Goal: Task Accomplishment & Management: Manage account settings

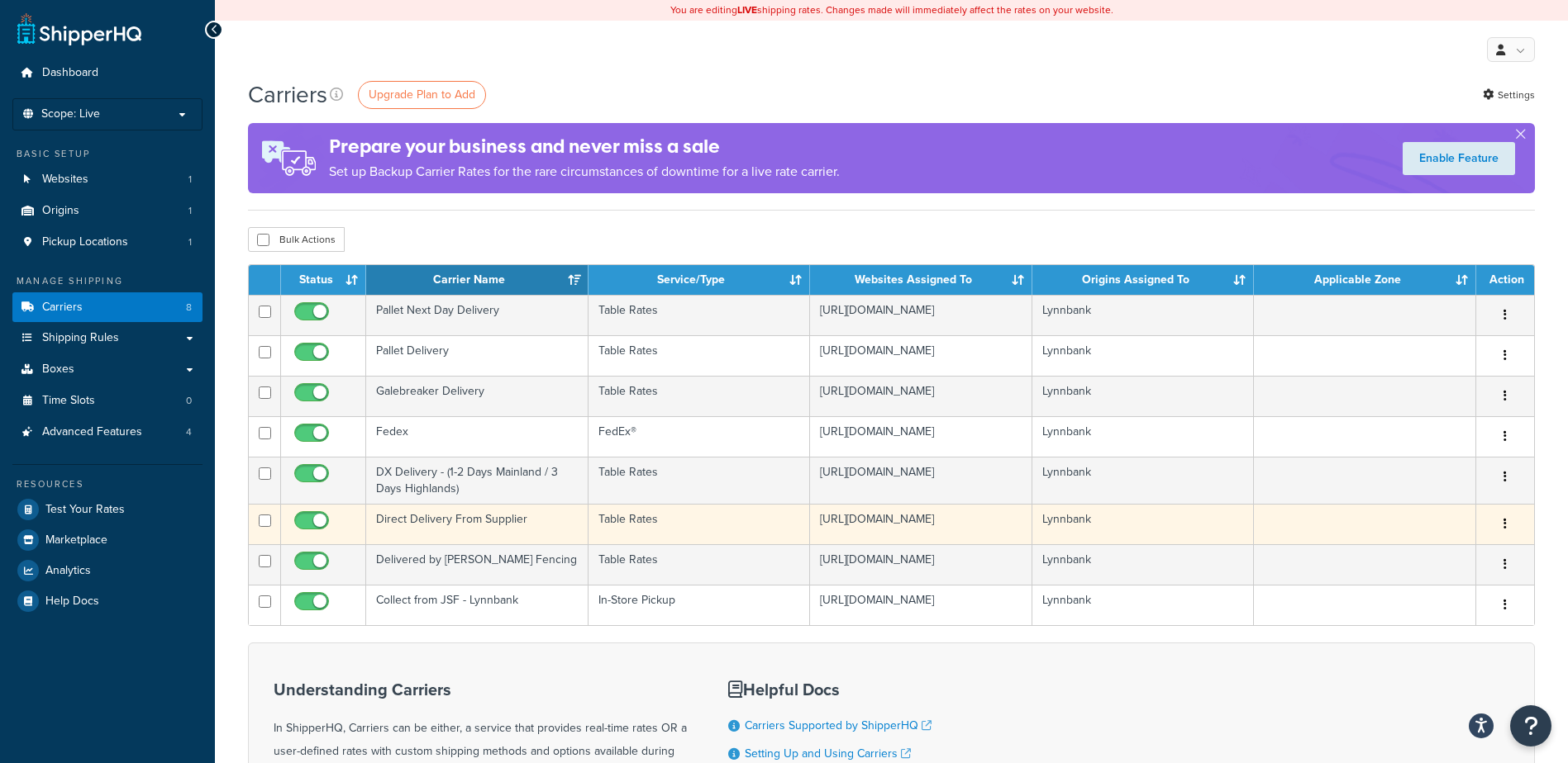
click at [683, 522] on td "Table Rates" at bounding box center [699, 524] width 222 height 41
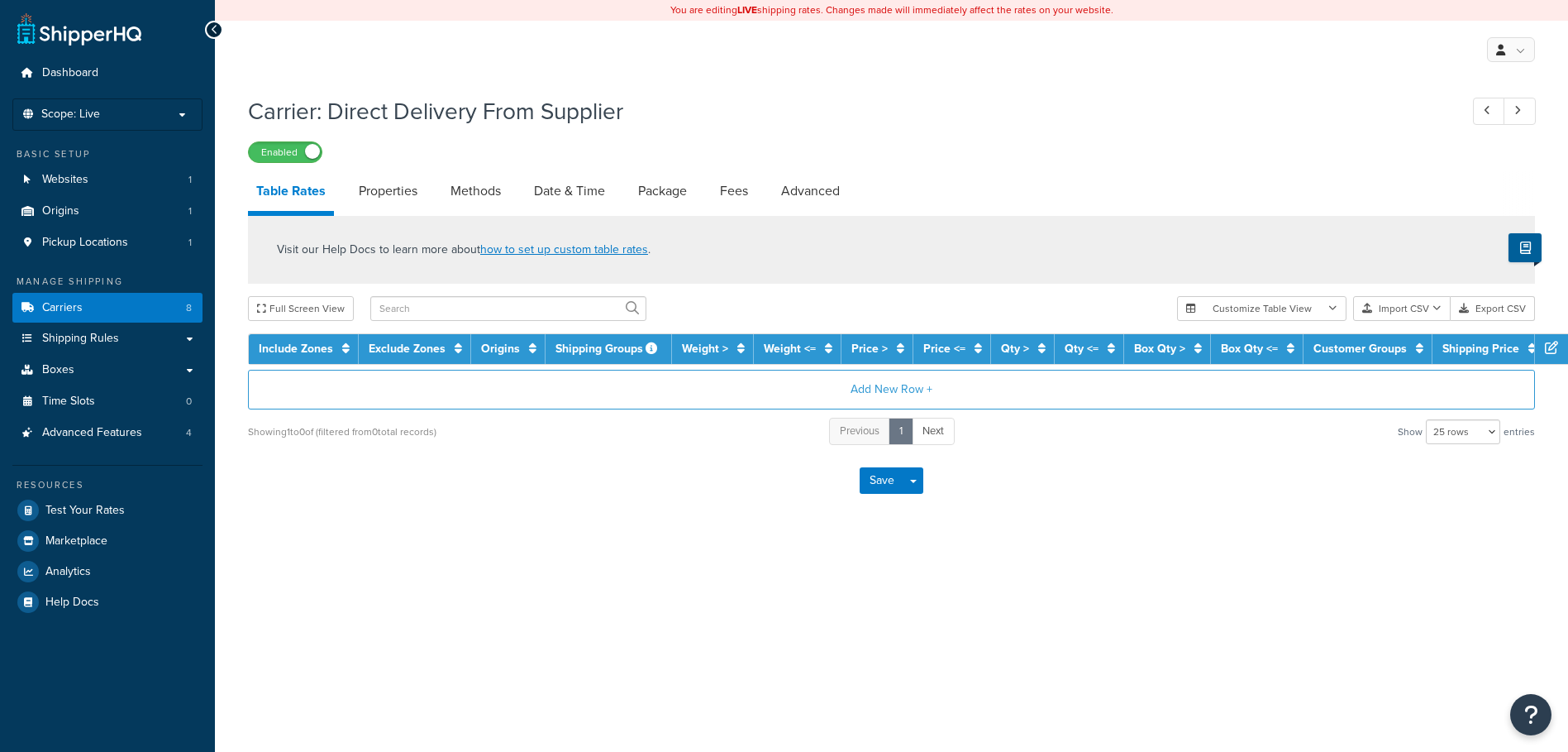
select select "25"
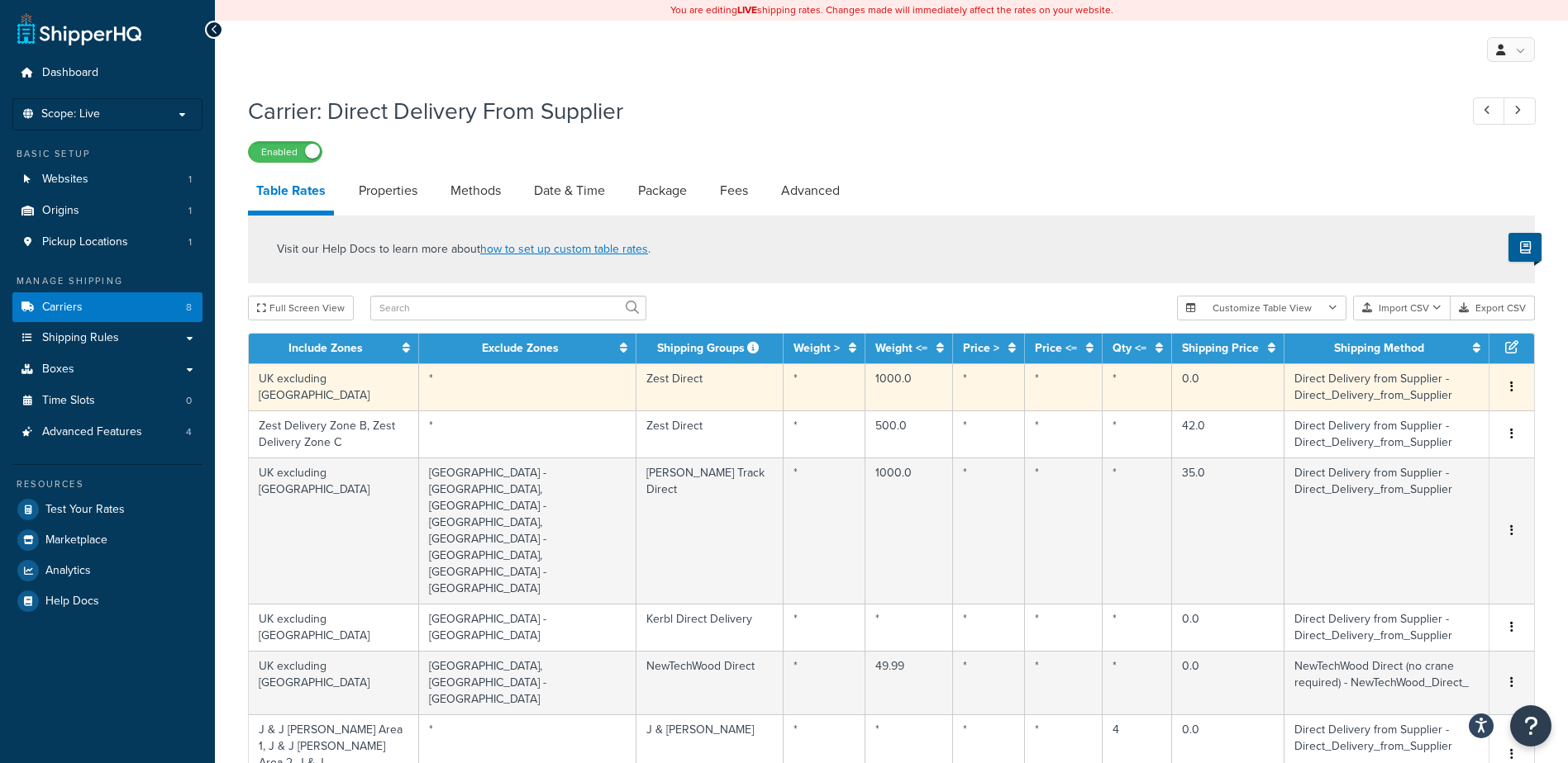
click at [362, 394] on td "UK excluding Highlands & Islands" at bounding box center [333, 386] width 170 height 47
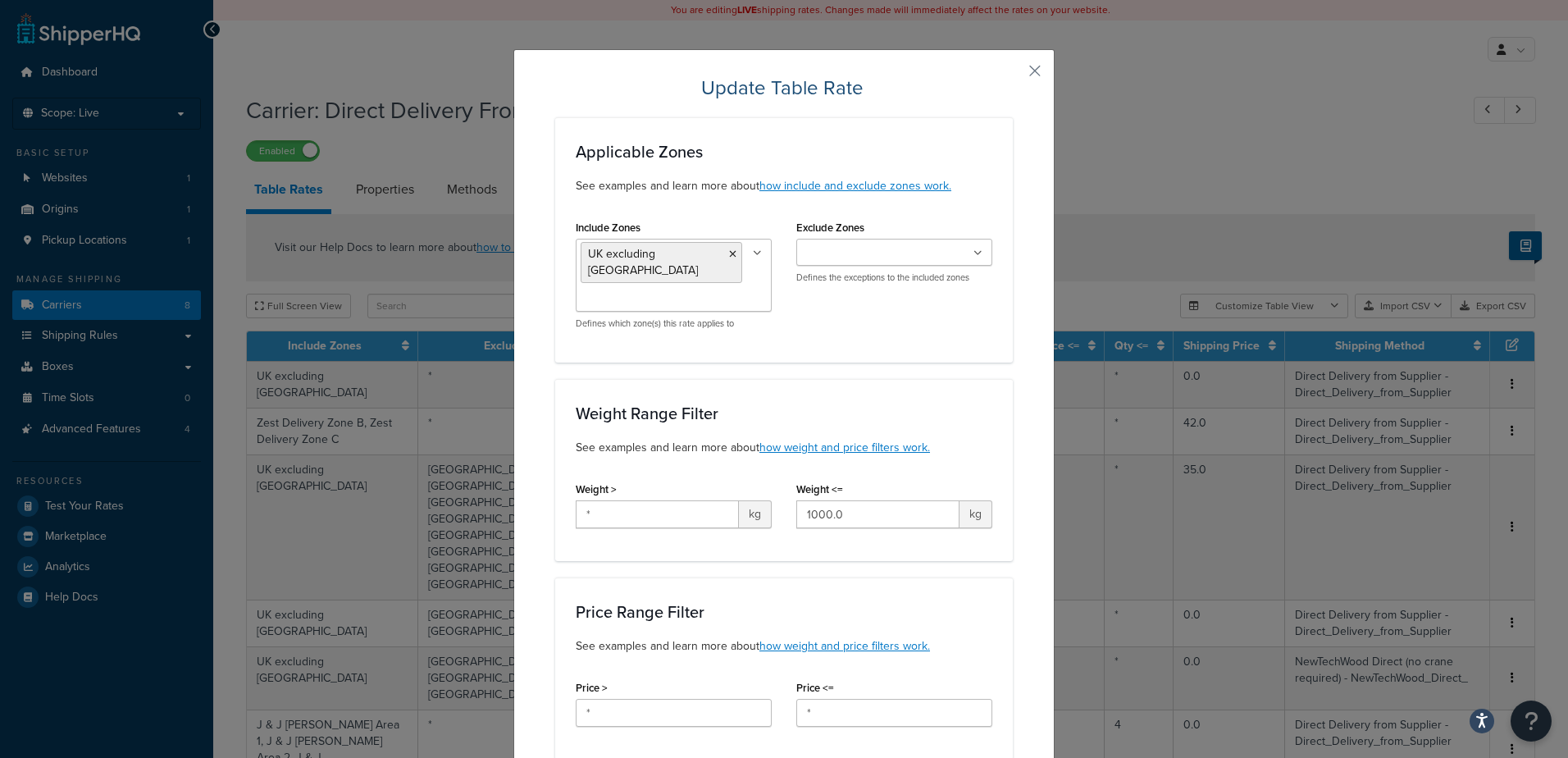
click at [974, 253] on icon at bounding box center [978, 253] width 9 height 10
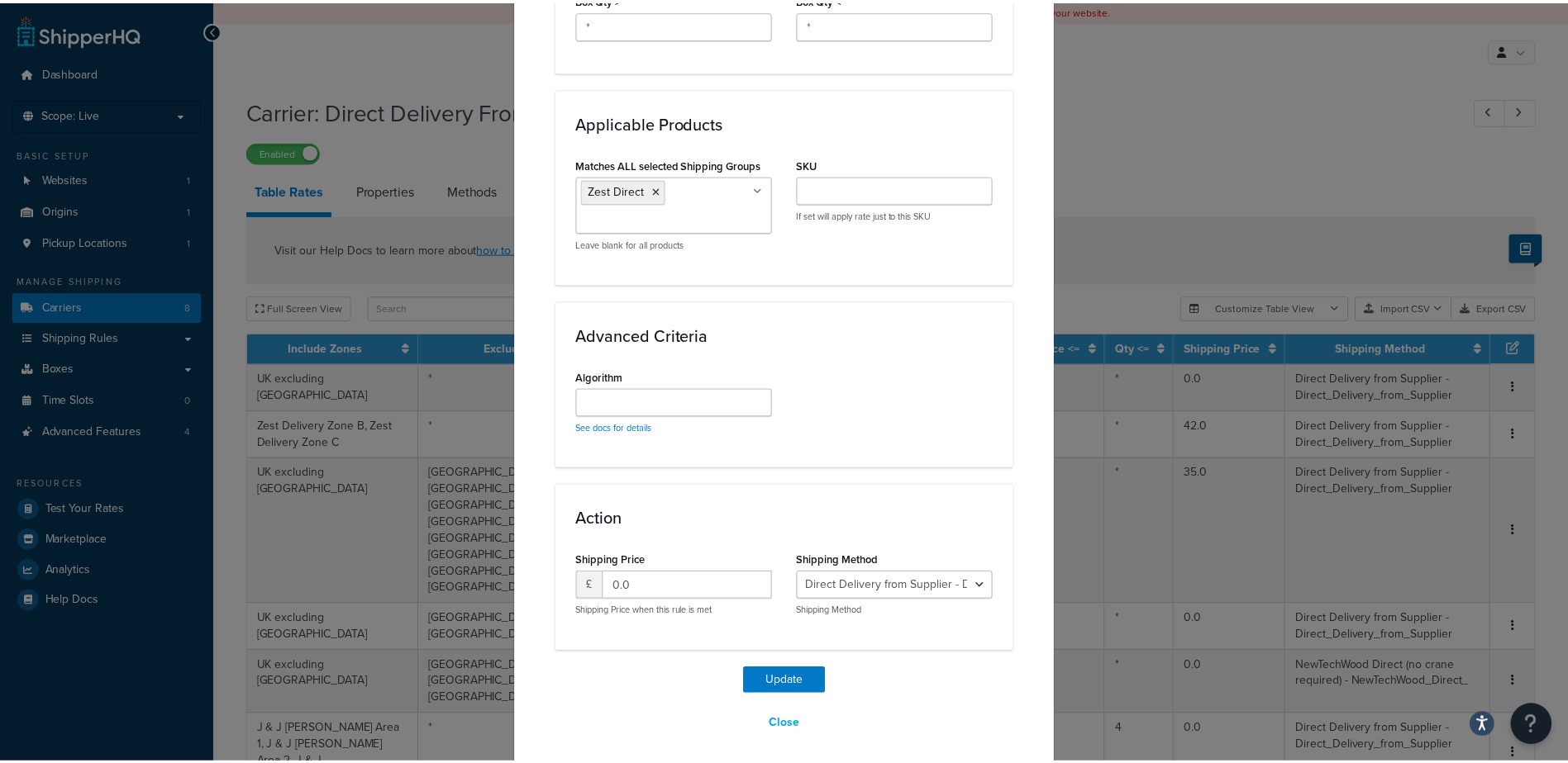
scroll to position [1034, 0]
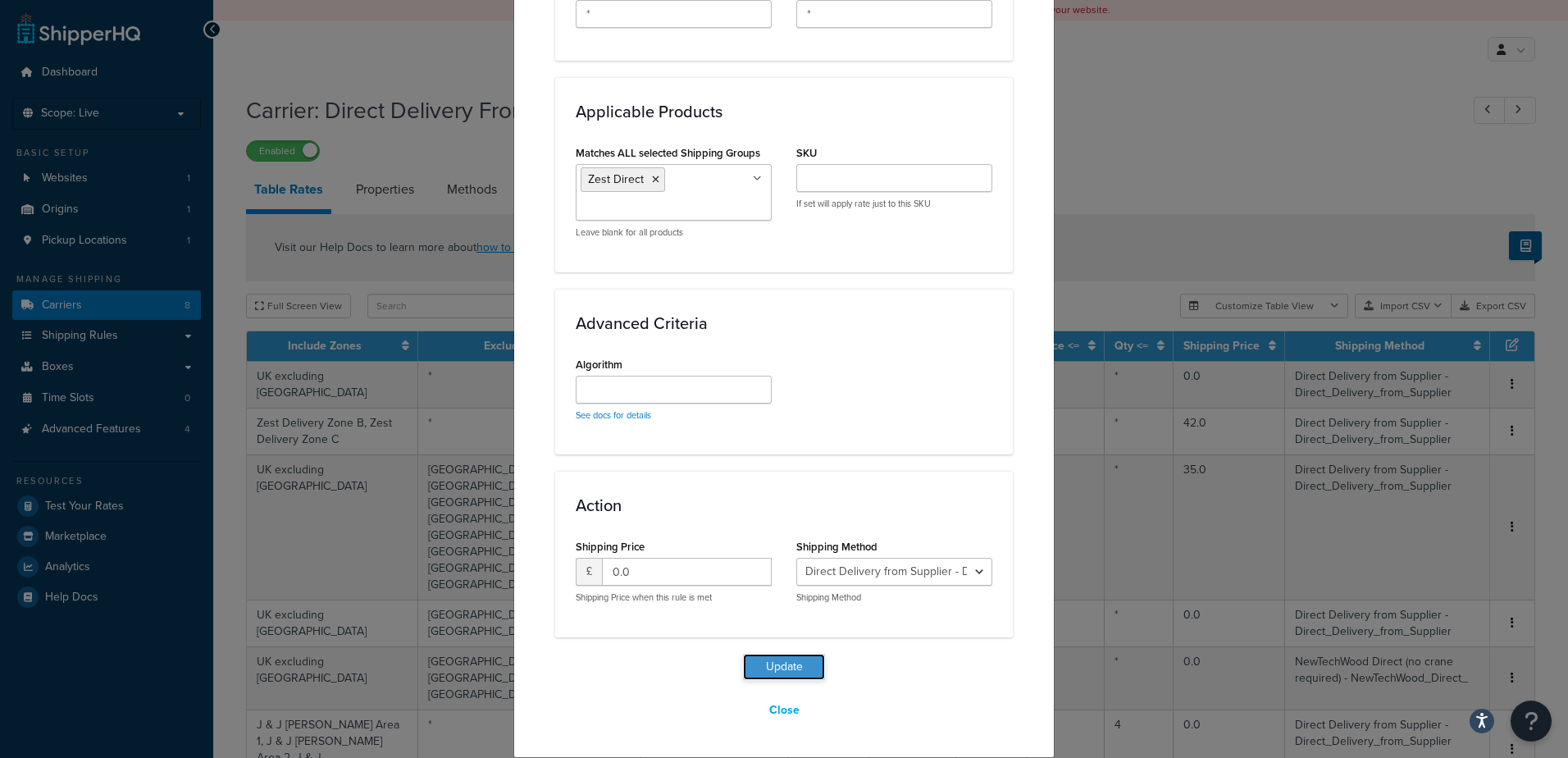
click at [787, 666] on button "Update" at bounding box center [784, 667] width 82 height 26
